Goal: Navigation & Orientation: Find specific page/section

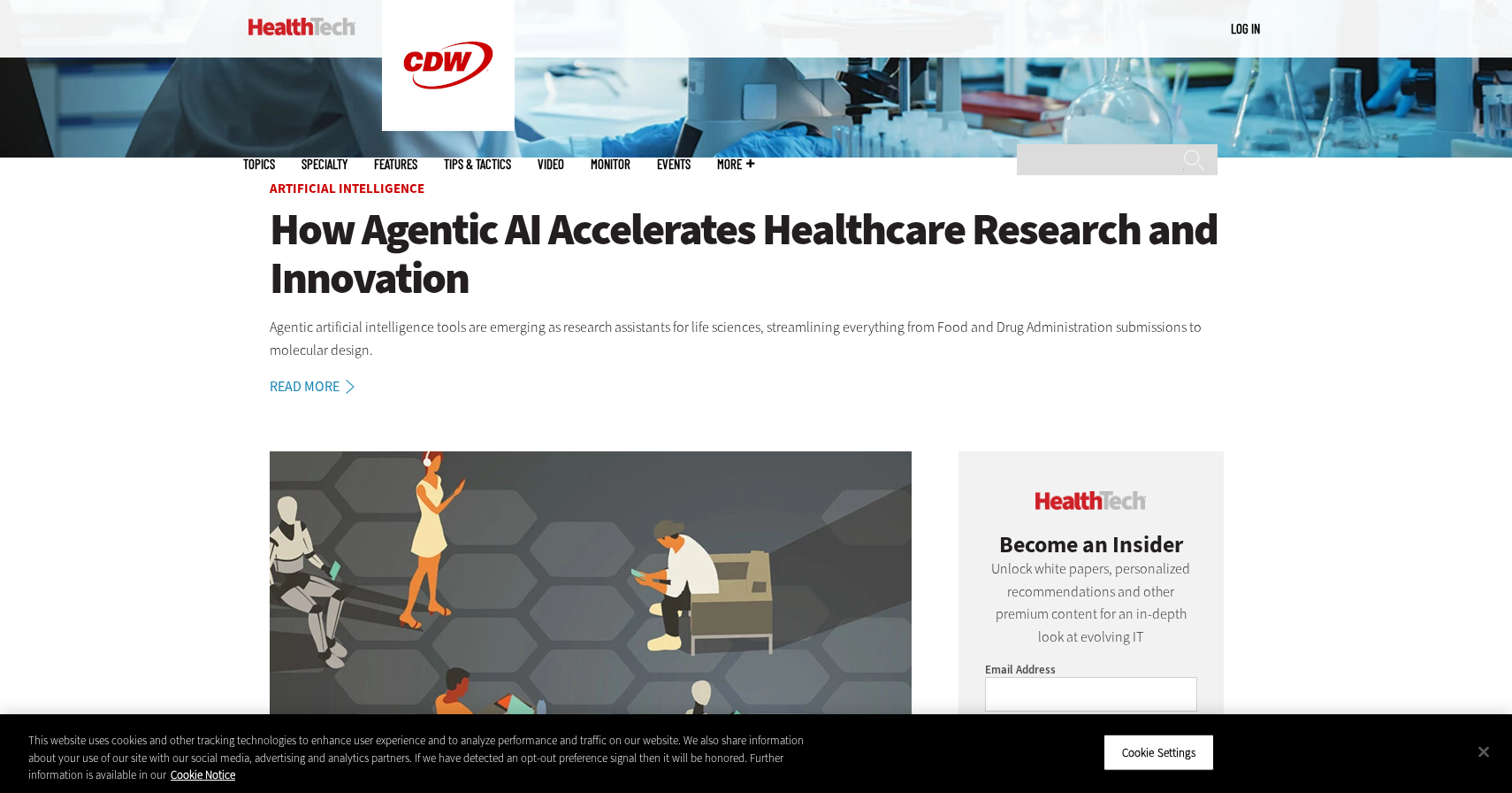
scroll to position [528, 0]
drag, startPoint x: 1151, startPoint y: 756, endPoint x: 1413, endPoint y: 506, distance: 362.1
click at [1496, 752] on button "Close" at bounding box center [1484, 751] width 39 height 39
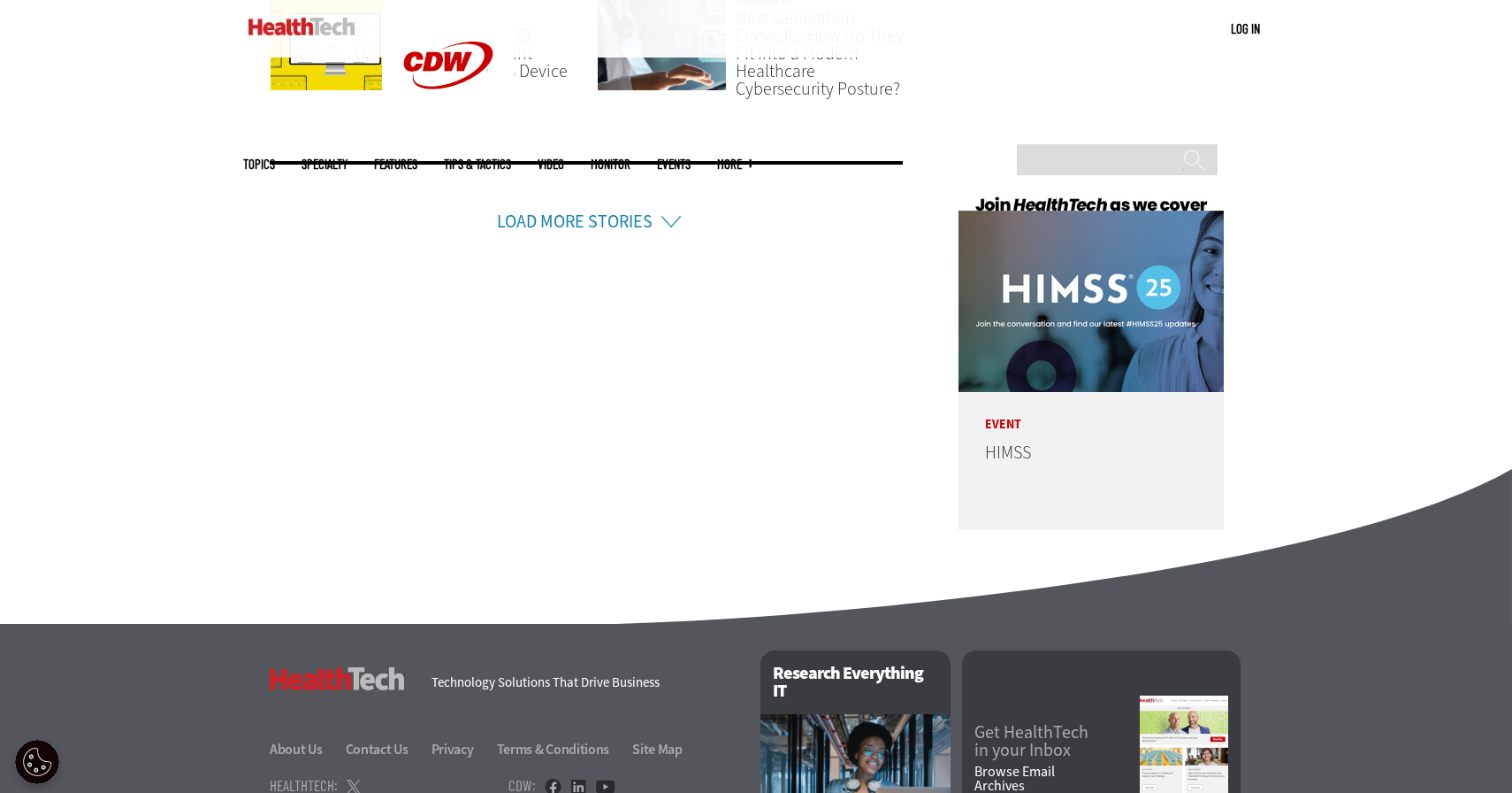
scroll to position [4476, 0]
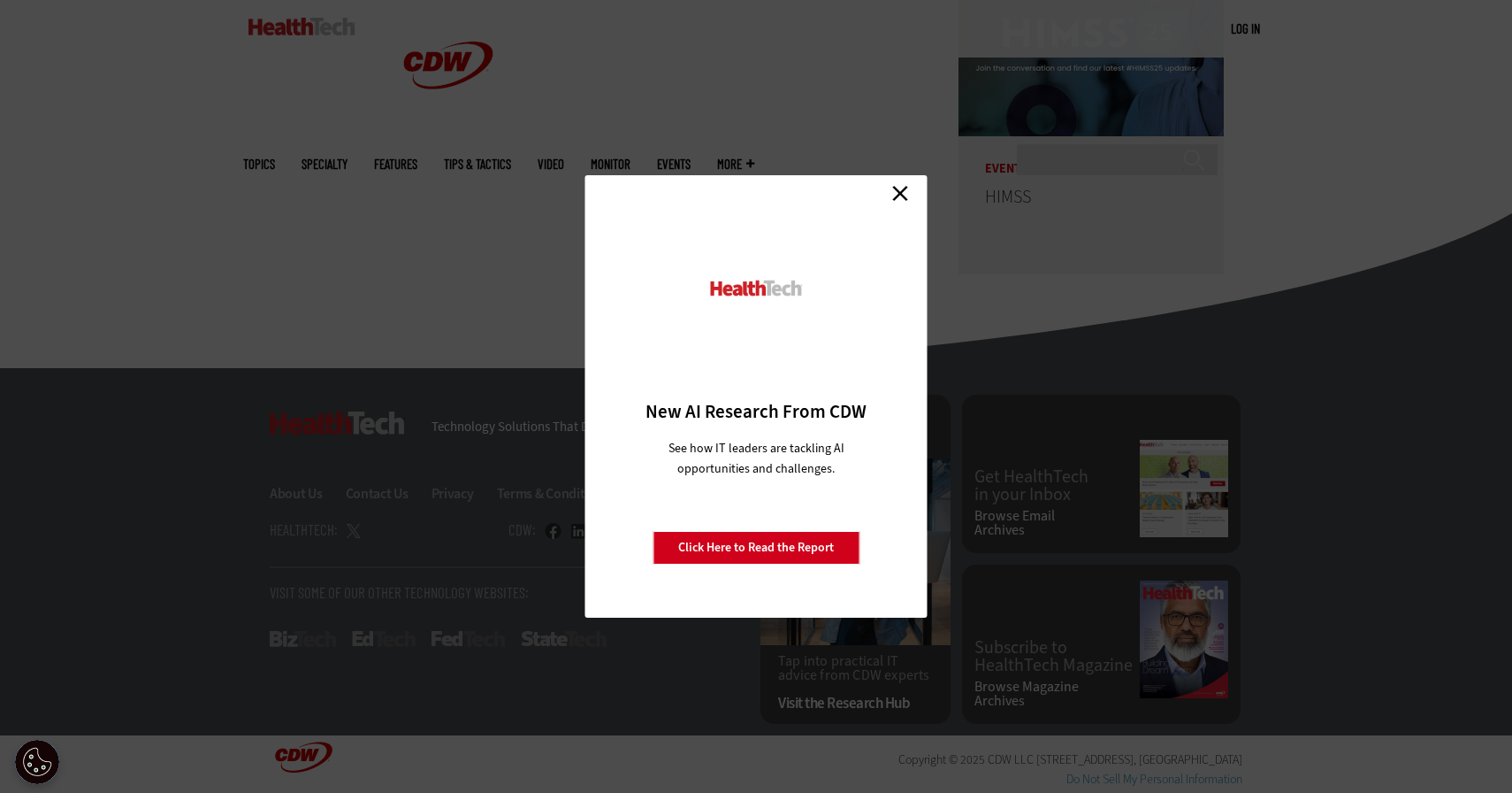
click at [897, 204] on link "Close" at bounding box center [900, 192] width 26 height 26
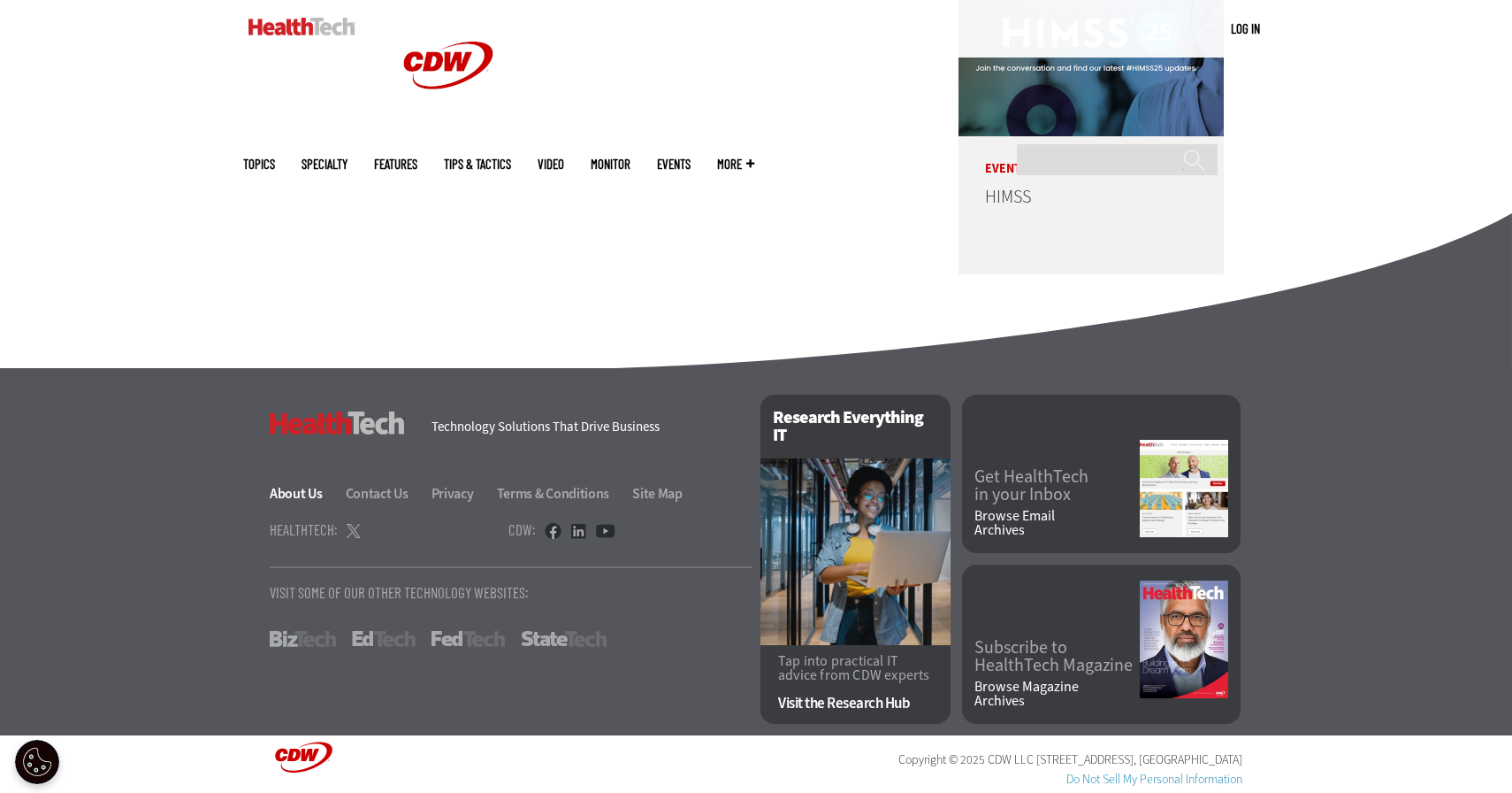
click at [303, 492] on link "About Us" at bounding box center [306, 493] width 73 height 18
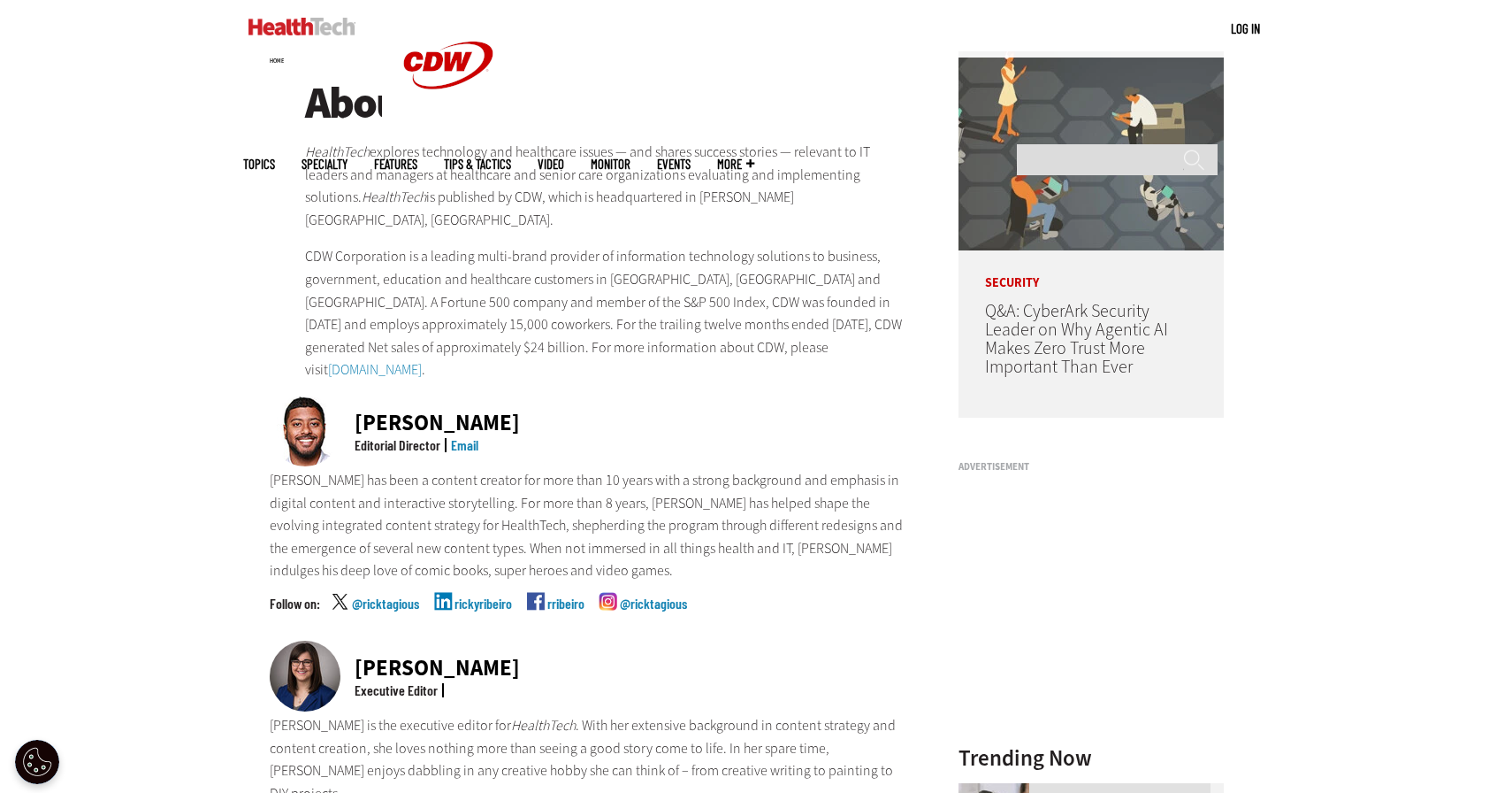
scroll to position [217, 0]
click at [303, 492] on p "Ricky has been a content creator for more than 10 years with a strong backgroun…" at bounding box center [590, 525] width 642 height 113
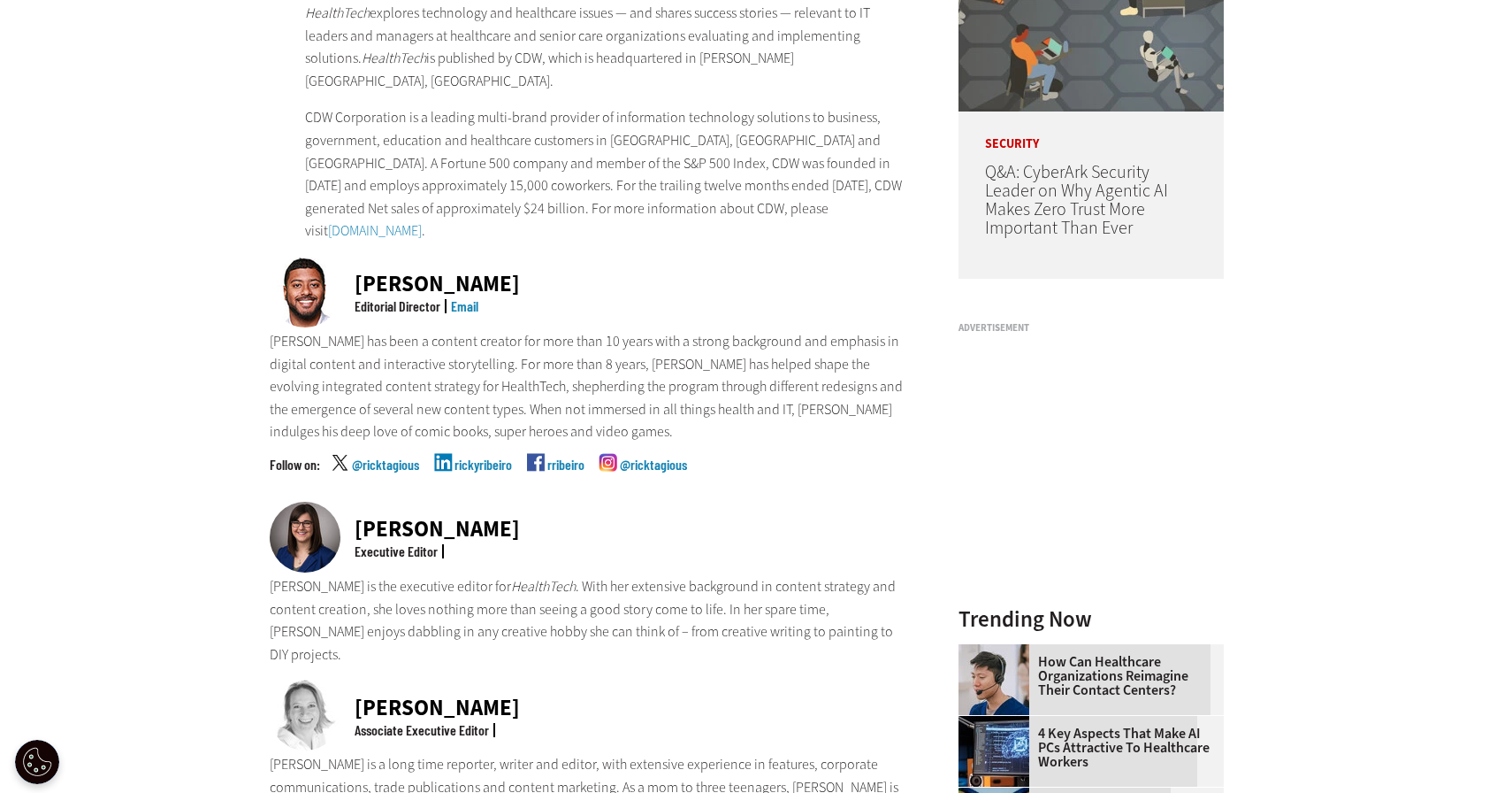
scroll to position [0, 0]
